Goal: Navigation & Orientation: Find specific page/section

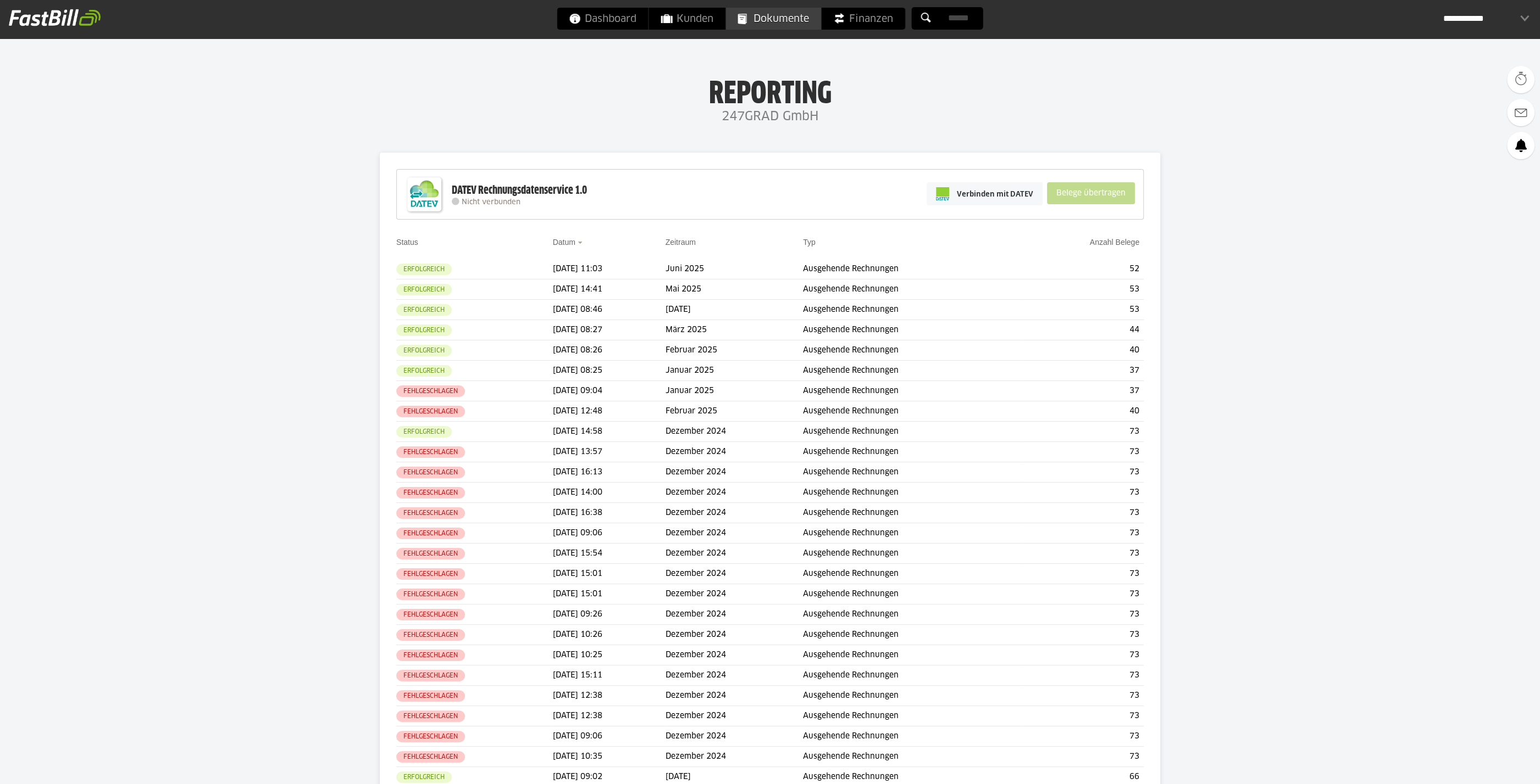
click at [777, 17] on span "Dokumente" at bounding box center [774, 18] width 71 height 22
click at [747, 17] on link "Dokumente" at bounding box center [773, 18] width 95 height 22
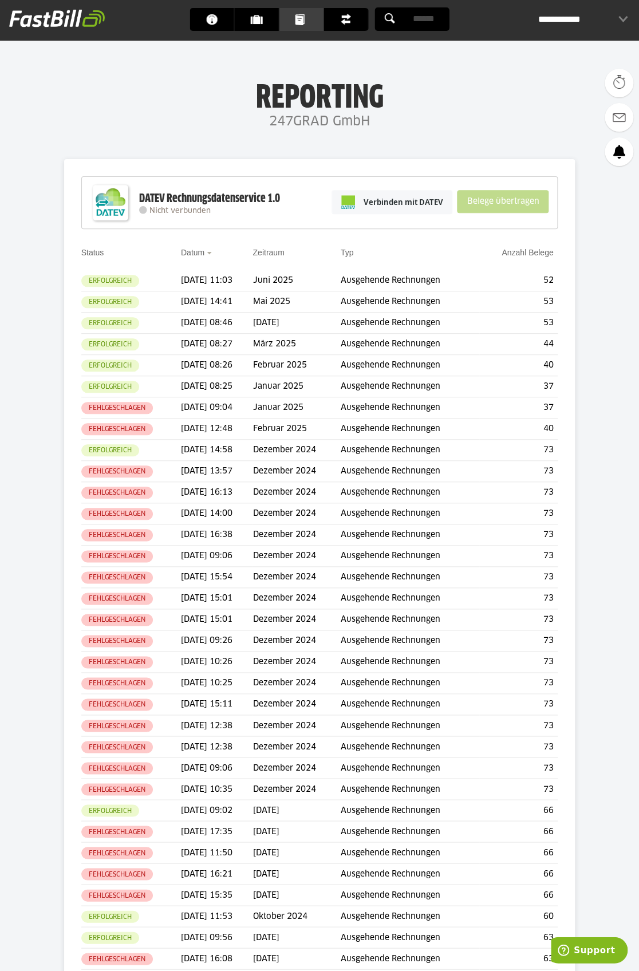
click at [306, 16] on span "Dokumente" at bounding box center [304, 19] width 19 height 23
